Goal: Information Seeking & Learning: Learn about a topic

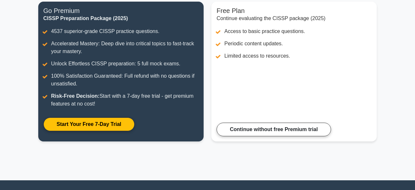
scroll to position [89, 0]
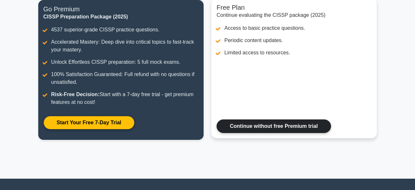
click at [275, 123] on link "Continue without free Premium trial" at bounding box center [273, 127] width 114 height 14
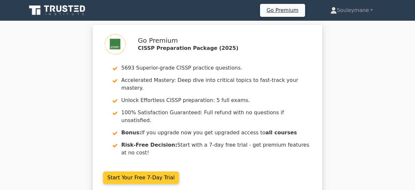
click at [166, 172] on link "Start Your Free 7-Day Trial" at bounding box center [141, 178] width 76 height 12
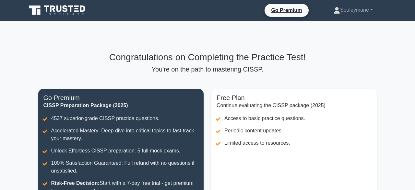
scroll to position [89, 0]
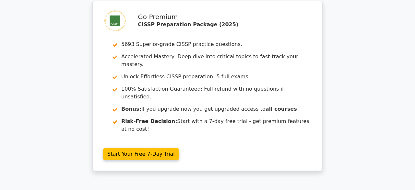
scroll to position [548, 0]
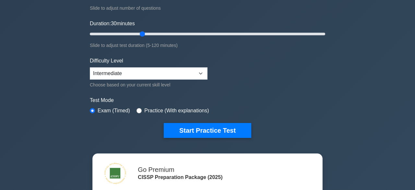
scroll to position [117, 0]
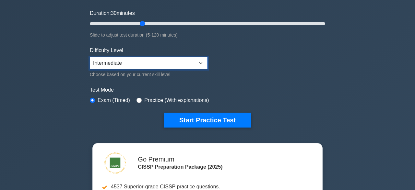
click at [90, 57] on select "Beginner Intermediate Expert" at bounding box center [149, 63] width 118 height 12
select select "expert"
click option "Expert" at bounding box center [0, 0] width 0 height 0
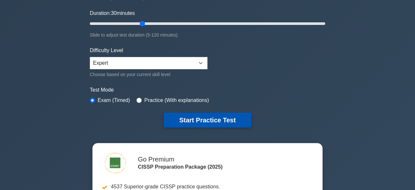
click at [214, 120] on button "Start Practice Test" at bounding box center [207, 120] width 87 height 15
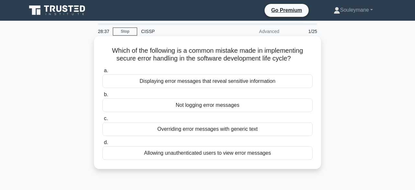
click at [243, 84] on div "Displaying error messages that reveal sensitive information" at bounding box center [207, 81] width 210 height 14
click at [102, 73] on input "a. Displaying error messages that reveal sensitive information" at bounding box center [102, 71] width 0 height 4
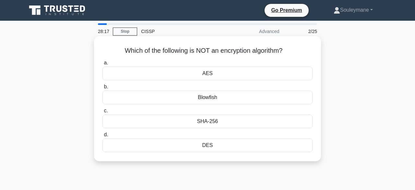
click at [232, 102] on div "Blowfish" at bounding box center [207, 98] width 210 height 14
click at [102, 89] on input "b. Blowfish" at bounding box center [102, 87] width 0 height 4
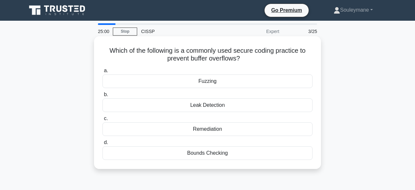
click at [222, 154] on div "Bounds Checking" at bounding box center [207, 153] width 210 height 14
click at [102, 145] on input "[PERSON_NAME] Checking" at bounding box center [102, 143] width 0 height 4
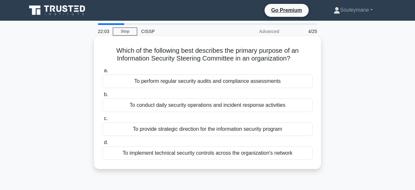
click at [195, 81] on div "To perform regular security audits and compliance assessments" at bounding box center [207, 81] width 210 height 14
click at [102, 73] on input "a. To perform regular security audits and compliance assessments" at bounding box center [102, 71] width 0 height 4
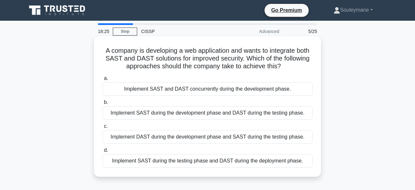
click at [184, 162] on div "Implement SAST during the testing phase and DAST during the deployment phase." at bounding box center [207, 161] width 210 height 14
click at [102, 153] on input "d. Implement SAST during the testing phase and DAST during the deployment phase." at bounding box center [102, 150] width 0 height 4
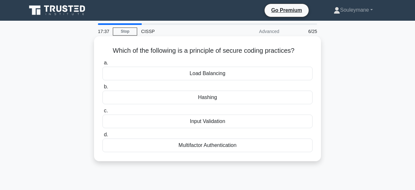
click at [230, 121] on div "Input Validation" at bounding box center [207, 122] width 210 height 14
click at [102, 113] on input "c. Input Validation" at bounding box center [102, 111] width 0 height 4
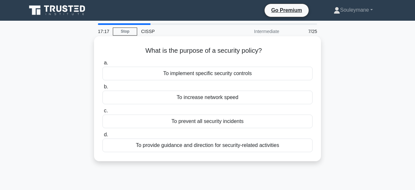
click at [225, 146] on div "To provide guidance and direction for security-related activities" at bounding box center [207, 146] width 210 height 14
click at [102, 137] on input "d. To provide guidance and direction for security-related activities" at bounding box center [102, 135] width 0 height 4
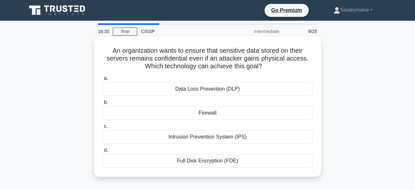
click at [208, 162] on div "Full Disk Encryption (FDE)" at bounding box center [207, 161] width 210 height 14
click at [102, 153] on input "d. Full Disk Encryption (FDE)" at bounding box center [102, 150] width 0 height 4
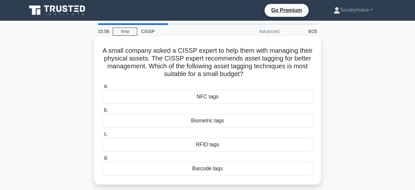
click at [205, 167] on div "Barcode tags" at bounding box center [207, 169] width 210 height 14
click at [102, 160] on input "d. Barcode tags" at bounding box center [102, 158] width 0 height 4
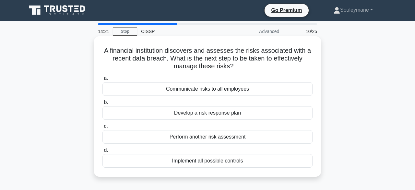
click at [211, 116] on div "Develop a risk response plan" at bounding box center [207, 113] width 210 height 14
click at [102, 105] on input "b. Develop a risk response plan" at bounding box center [102, 102] width 0 height 4
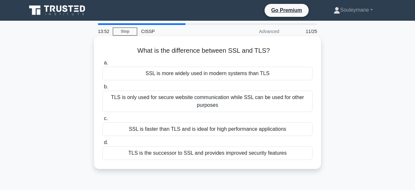
click at [191, 153] on div "TLS is the successor to SSL and provides improved security features" at bounding box center [207, 153] width 210 height 14
click at [102, 145] on input "d. TLS is the successor to SSL and provides improved security features" at bounding box center [102, 143] width 0 height 4
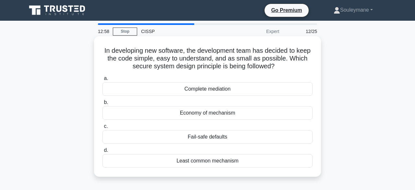
click at [194, 162] on div "Least common mechanism" at bounding box center [207, 161] width 210 height 14
click at [102, 153] on input "d. Least common mechanism" at bounding box center [102, 150] width 0 height 4
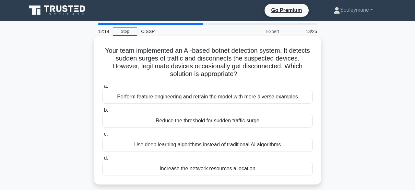
click at [224, 147] on div "Use deep learning algorithms instead of traditional AI algorithms" at bounding box center [207, 145] width 210 height 14
click at [102, 136] on input "c. Use deep learning algorithms instead of traditional AI algorithms" at bounding box center [102, 134] width 0 height 4
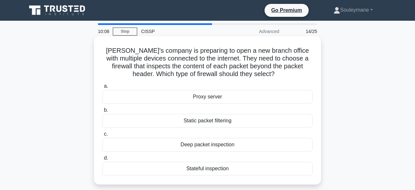
click at [195, 144] on div "Deep packet inspection" at bounding box center [207, 145] width 210 height 14
click at [102, 136] on input "c. Deep packet inspection" at bounding box center [102, 134] width 0 height 4
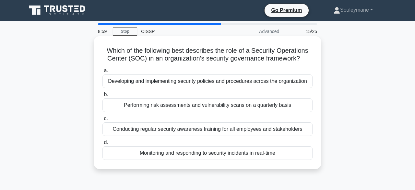
click at [216, 154] on div "Monitoring and responding to security incidents in real-time" at bounding box center [207, 153] width 210 height 14
click at [102, 145] on input "d. Monitoring and responding to security incidents in real-time" at bounding box center [102, 143] width 0 height 4
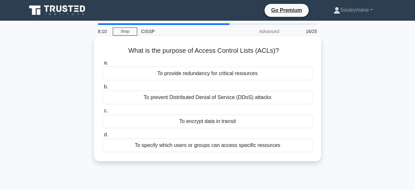
click at [230, 149] on div "To specify which users or groups can access specific resources" at bounding box center [207, 146] width 210 height 14
click at [102, 137] on input "d. To specify which users or groups can access specific resources" at bounding box center [102, 135] width 0 height 4
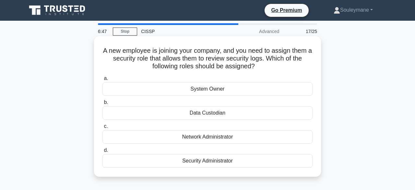
click at [201, 162] on div "Security Administrator" at bounding box center [207, 161] width 210 height 14
click at [102, 153] on input "d. Security Administrator" at bounding box center [102, 150] width 0 height 4
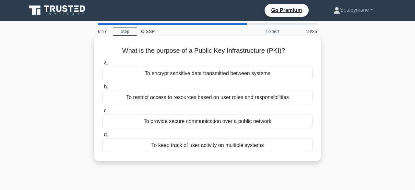
click at [188, 124] on div "To provide secure communication over a public network" at bounding box center [207, 122] width 210 height 14
click at [102, 113] on input "c. To provide secure communication over a public network" at bounding box center [102, 111] width 0 height 4
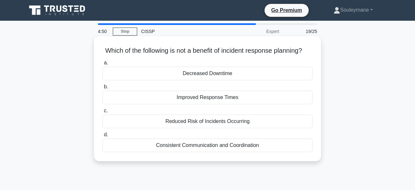
click at [180, 143] on div "Consistent Communication and Coordination" at bounding box center [207, 146] width 210 height 14
click at [102, 137] on input "d. Consistent Communication and Coordination" at bounding box center [102, 135] width 0 height 4
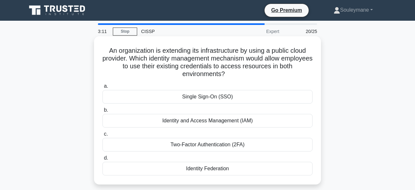
click at [210, 170] on div "Identity Federation" at bounding box center [207, 169] width 210 height 14
click at [102, 160] on input "d. Identity Federation" at bounding box center [102, 158] width 0 height 4
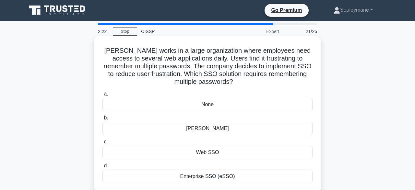
click at [224, 152] on div "Web SSO" at bounding box center [207, 153] width 210 height 14
click at [102, 144] on input "c. Web SSO" at bounding box center [102, 142] width 0 height 4
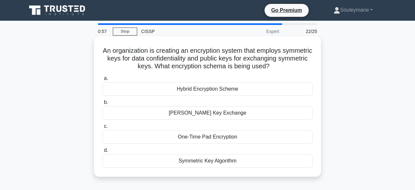
click at [212, 162] on div "Symmetric Key Algorithm" at bounding box center [207, 161] width 210 height 14
click at [102, 153] on input "d. Symmetric Key Algorithm" at bounding box center [102, 150] width 0 height 4
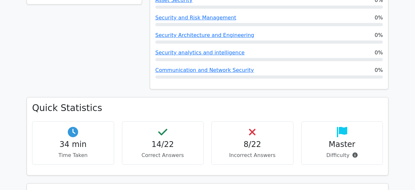
scroll to position [378, 0]
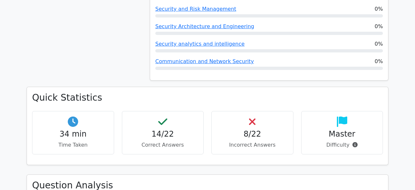
click at [253, 130] on h4 "8/22" at bounding box center [252, 134] width 71 height 9
click at [250, 117] on icon at bounding box center [252, 122] width 6 height 10
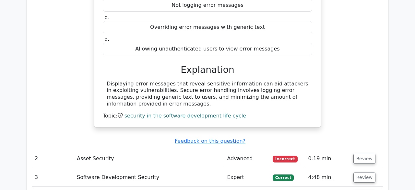
scroll to position [704, 0]
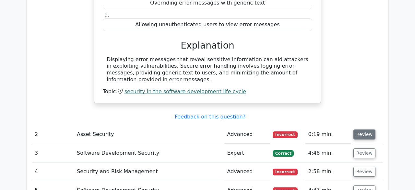
click at [357, 130] on button "Review" at bounding box center [364, 135] width 22 height 10
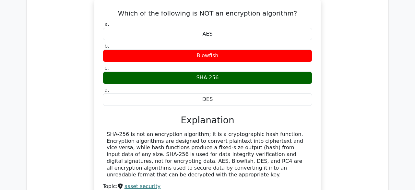
scroll to position [855, 0]
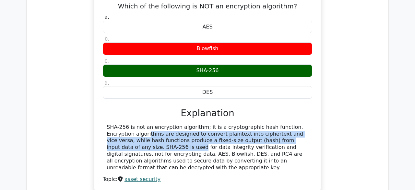
drag, startPoint x: 280, startPoint y: 92, endPoint x: 270, endPoint y: 104, distance: 15.4
click at [270, 124] on div "SHA-256 is not an encryption algorithm; it is a cryptographic hash function. En…" at bounding box center [207, 147] width 201 height 47
copy div "Encryption algorithms are designed to convert plaintext into ciphertext and vic…"
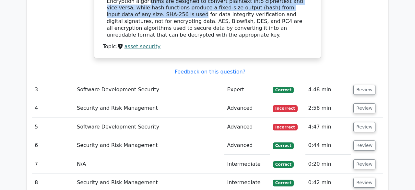
scroll to position [995, 0]
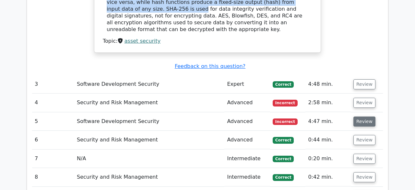
click at [363, 117] on button "Review" at bounding box center [364, 122] width 22 height 10
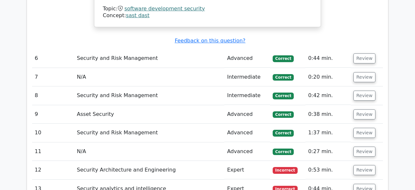
scroll to position [1338, 0]
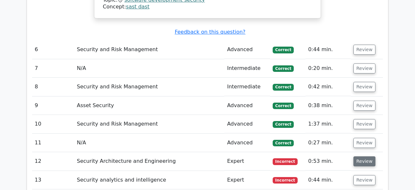
click at [361, 156] on button "Review" at bounding box center [364, 161] width 22 height 10
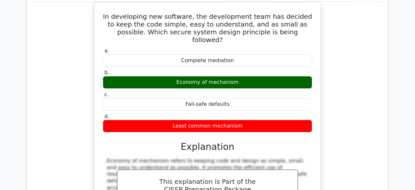
scroll to position [1513, 0]
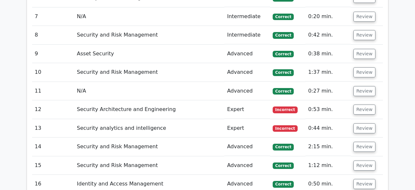
scroll to position [916, 0]
click at [365, 123] on button "Review" at bounding box center [364, 128] width 22 height 10
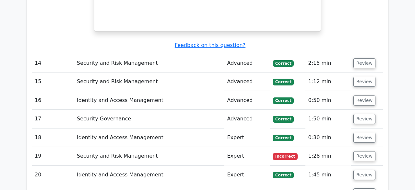
scroll to position [1287, 0]
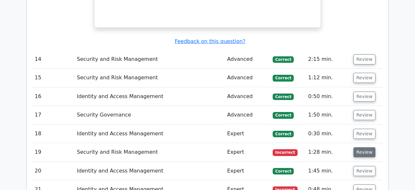
click at [361, 147] on button "Review" at bounding box center [364, 152] width 22 height 10
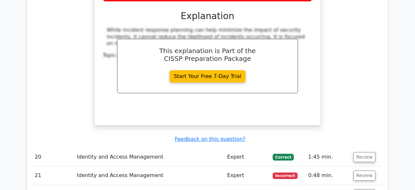
scroll to position [1568, 0]
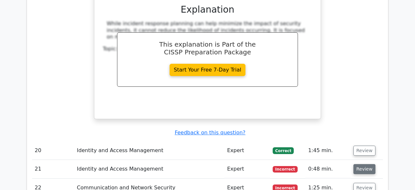
click at [364, 164] on button "Review" at bounding box center [364, 169] width 22 height 10
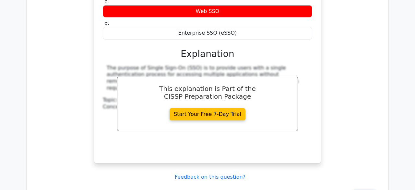
scroll to position [1850, 0]
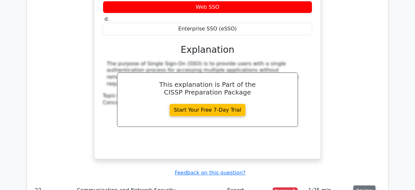
click at [358, 186] on button "Review" at bounding box center [364, 191] width 22 height 10
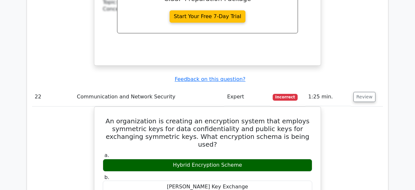
scroll to position [1912, 0]
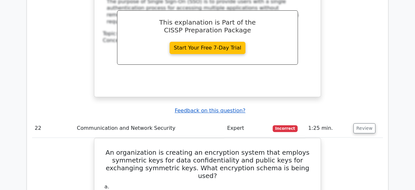
click at [227, 108] on u "Feedback on this question?" at bounding box center [210, 111] width 71 height 6
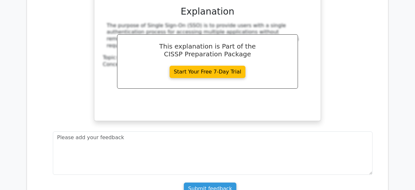
scroll to position [1887, 0]
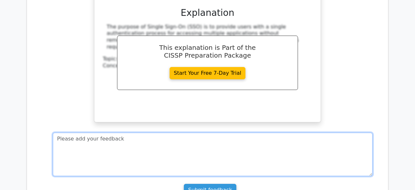
click at [85, 133] on textarea at bounding box center [212, 154] width 319 height 43
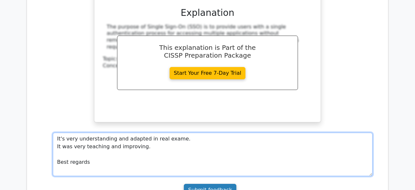
type textarea "It's very understanding and adapted in real exame. It was very teaching and imp…"
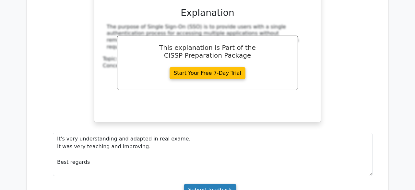
click at [204, 184] on input "Submit feedback" at bounding box center [210, 190] width 52 height 12
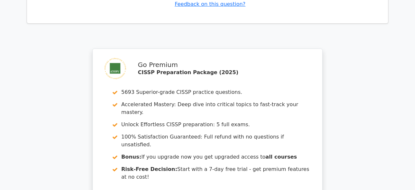
scroll to position [2335, 0]
